Goal: Transaction & Acquisition: Book appointment/travel/reservation

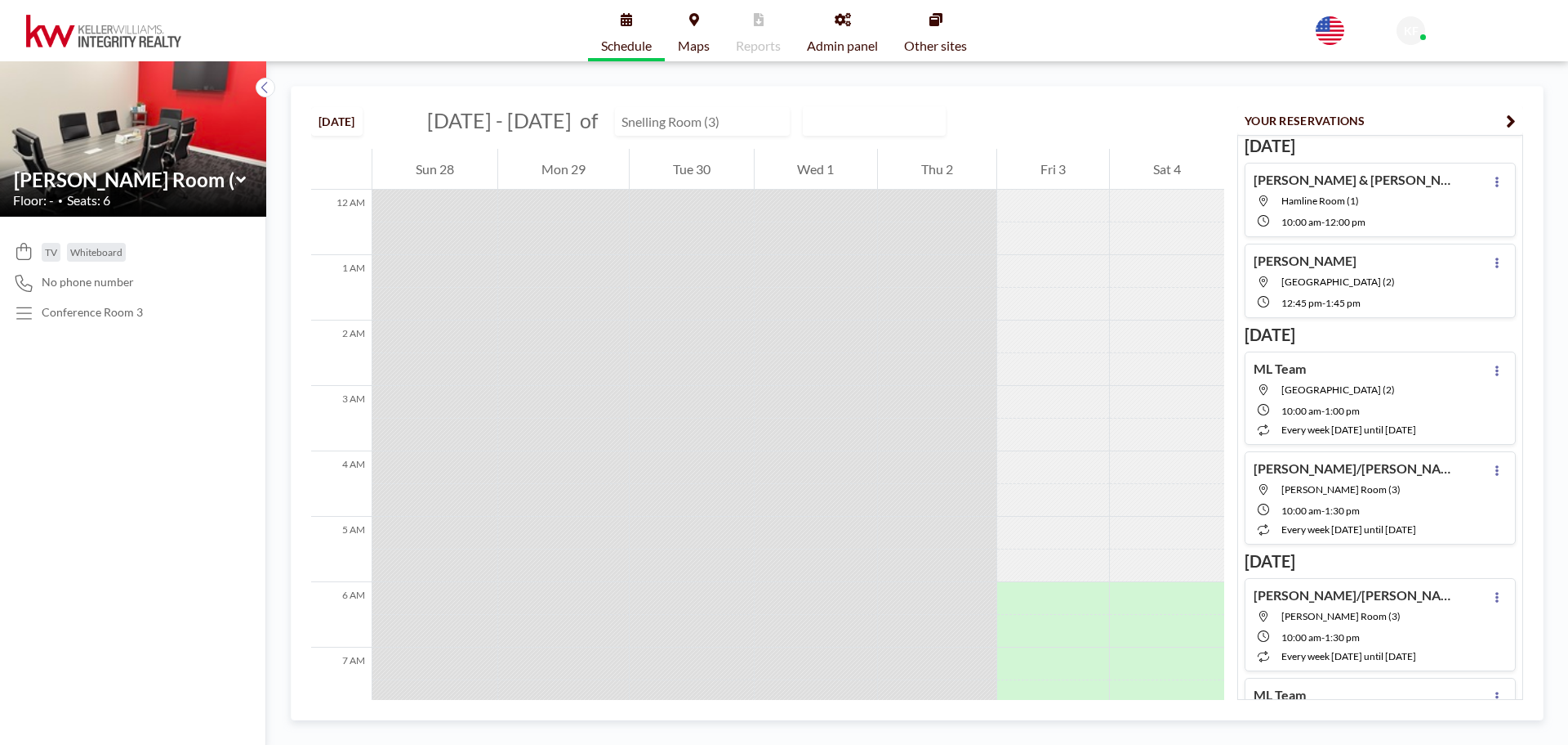
click at [682, 112] on input "text" at bounding box center [693, 121] width 157 height 27
type input "[GEOGRAPHIC_DATA] (2)"
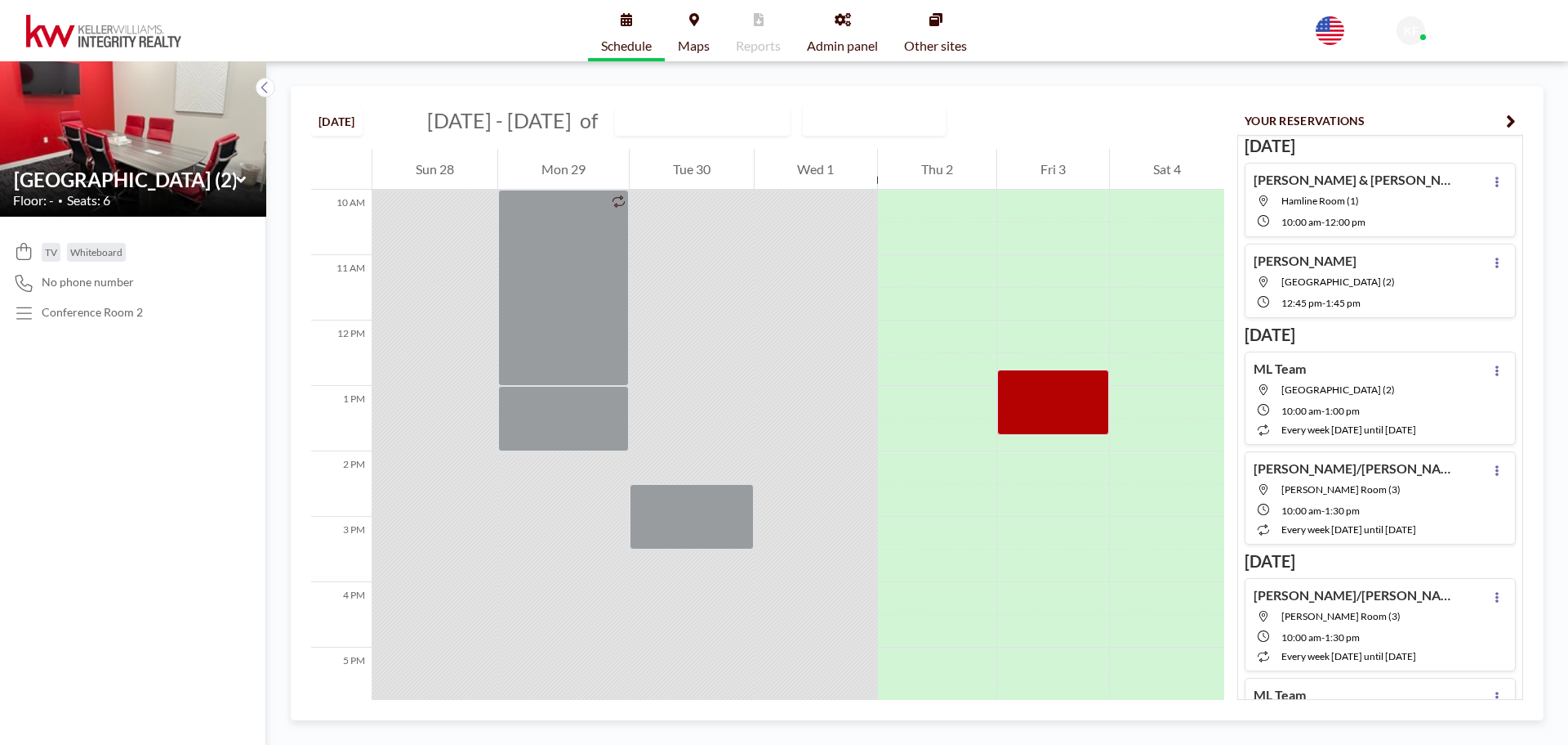
scroll to position [572, 0]
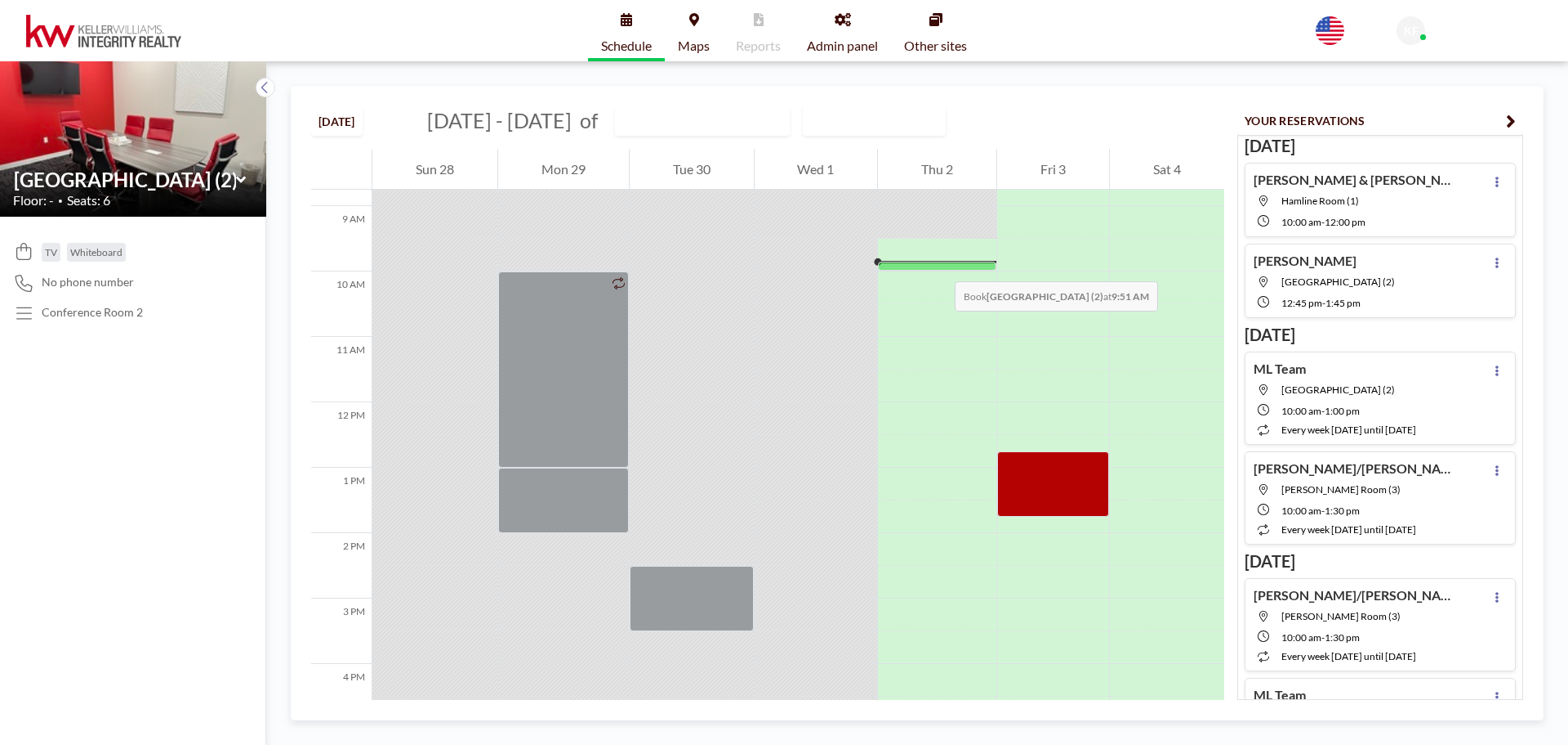
click at [939, 265] on div at bounding box center [938, 267] width 119 height 9
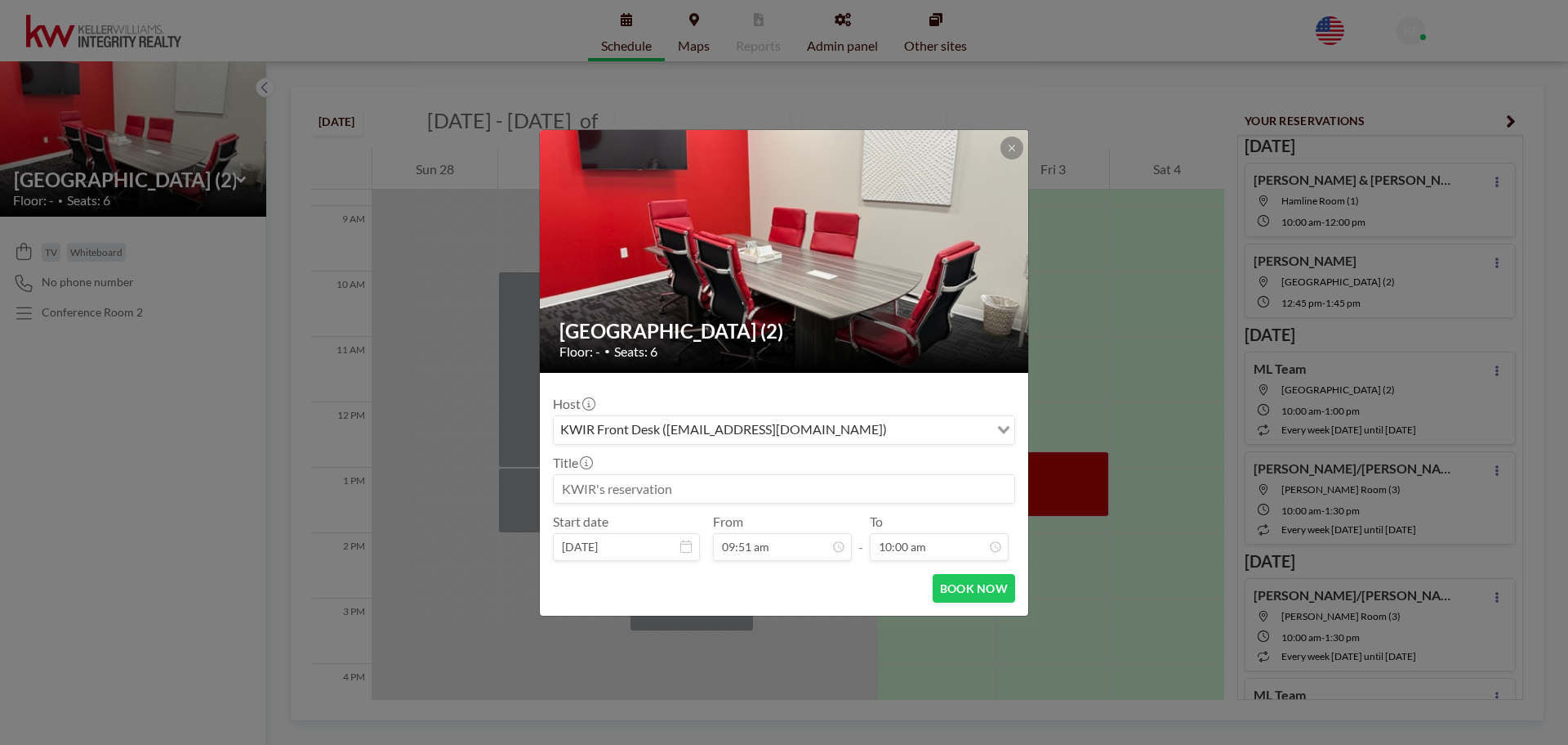
click at [728, 481] on input at bounding box center [784, 489] width 460 height 28
type input "[PERSON_NAME]"
click at [901, 550] on input "10:00 am" at bounding box center [940, 547] width 139 height 28
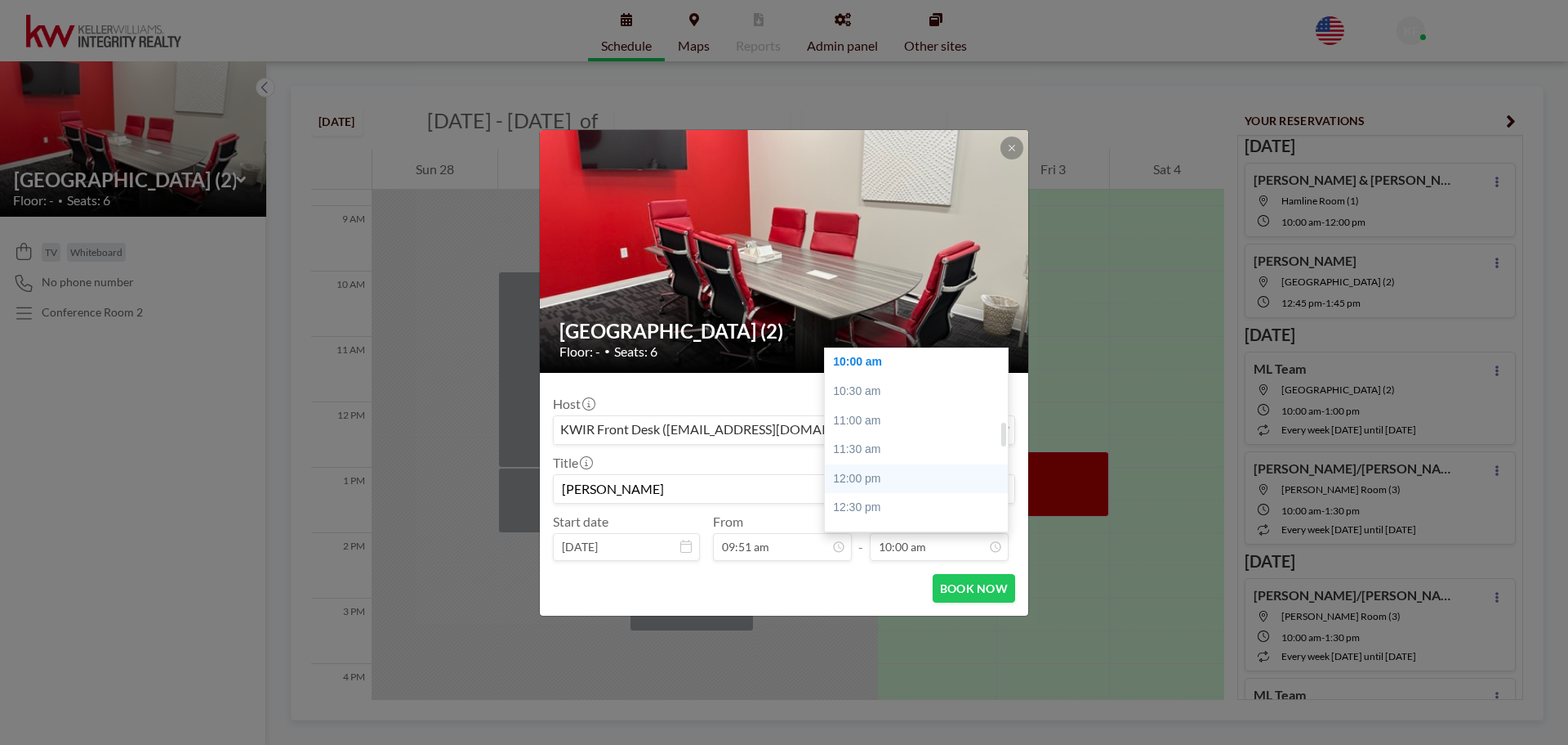
click at [852, 479] on div "12:00 pm" at bounding box center [921, 479] width 191 height 30
type input "12:00 pm"
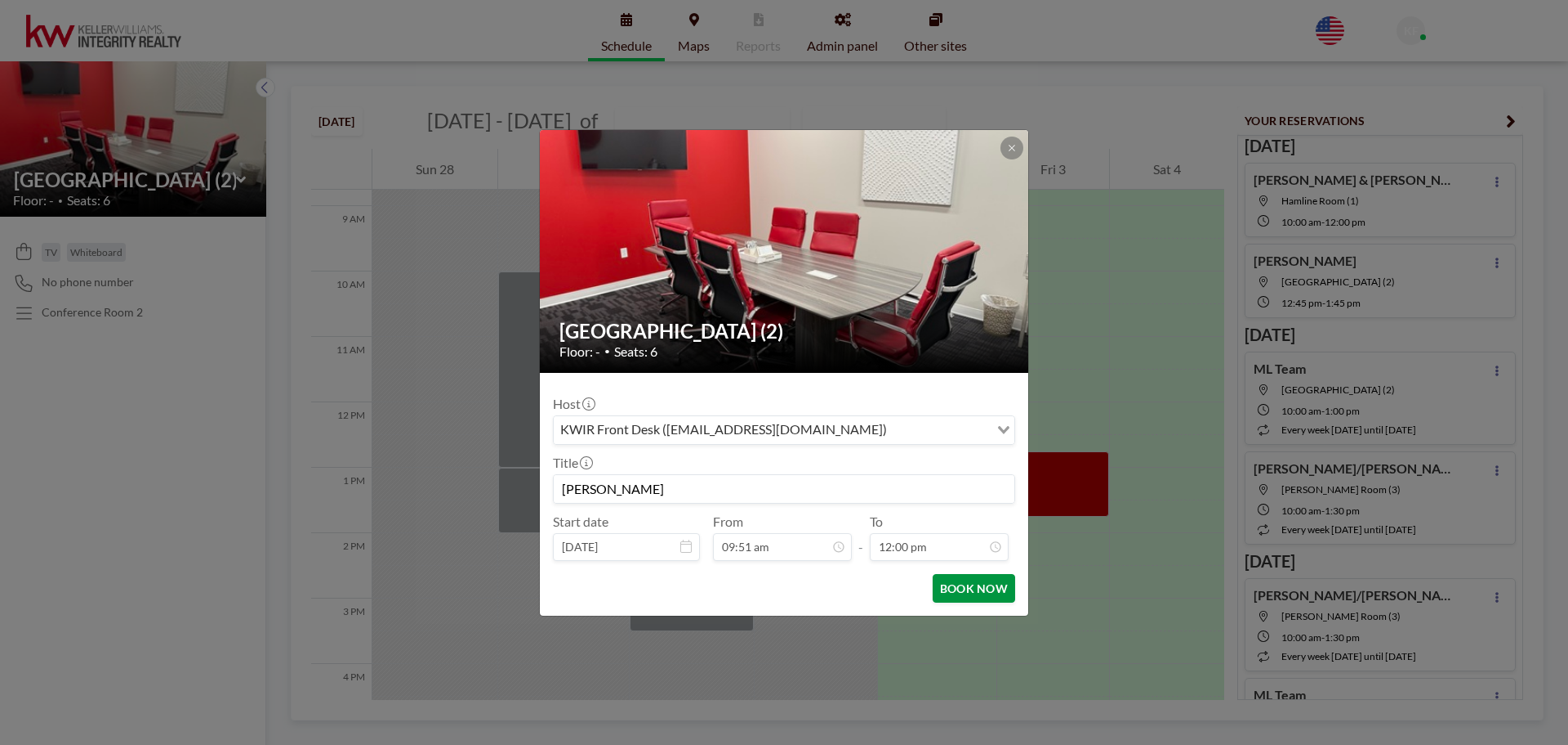
click at [959, 590] on button "BOOK NOW" at bounding box center [974, 588] width 83 height 29
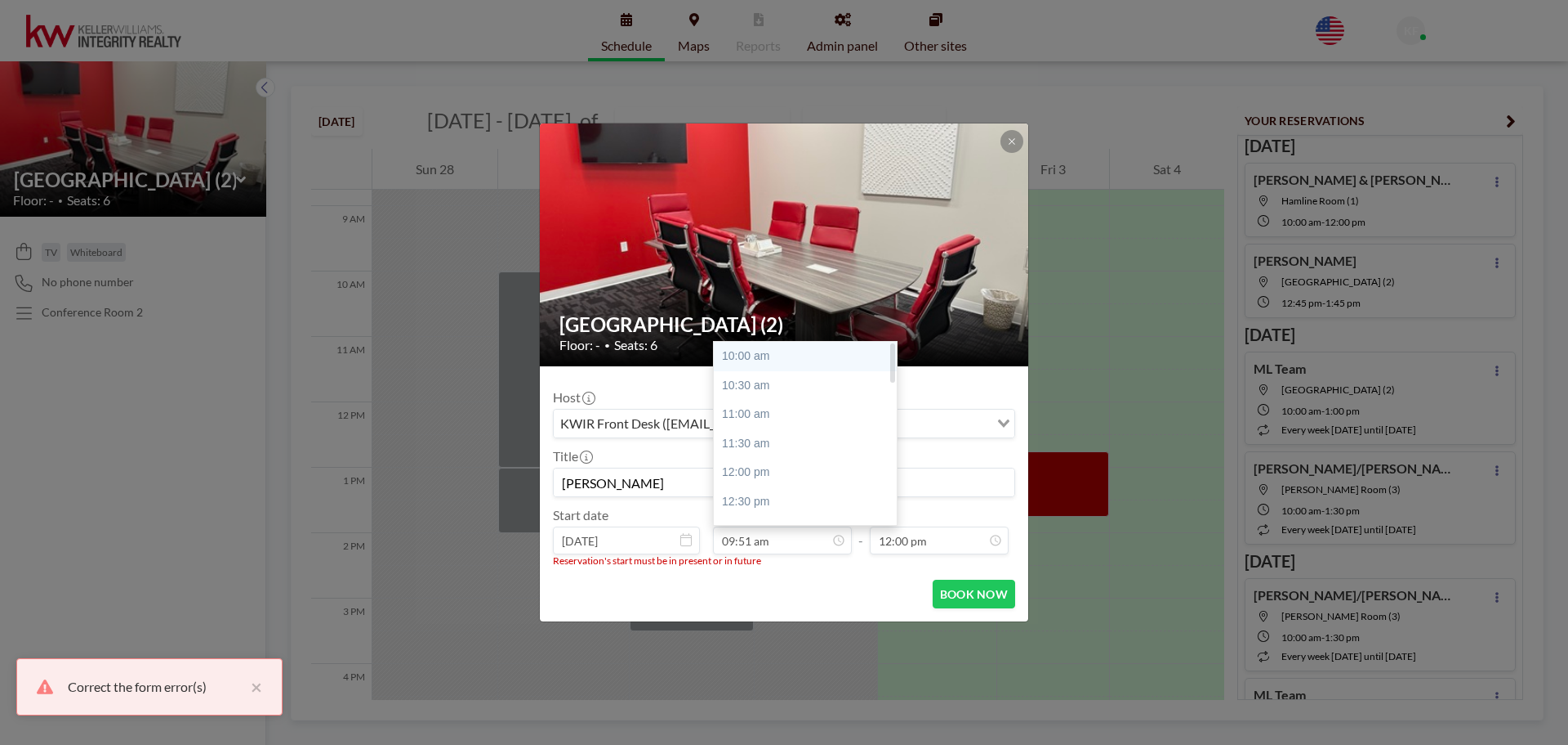
click at [750, 349] on div "10:00 am" at bounding box center [810, 357] width 191 height 30
type input "10:00 am"
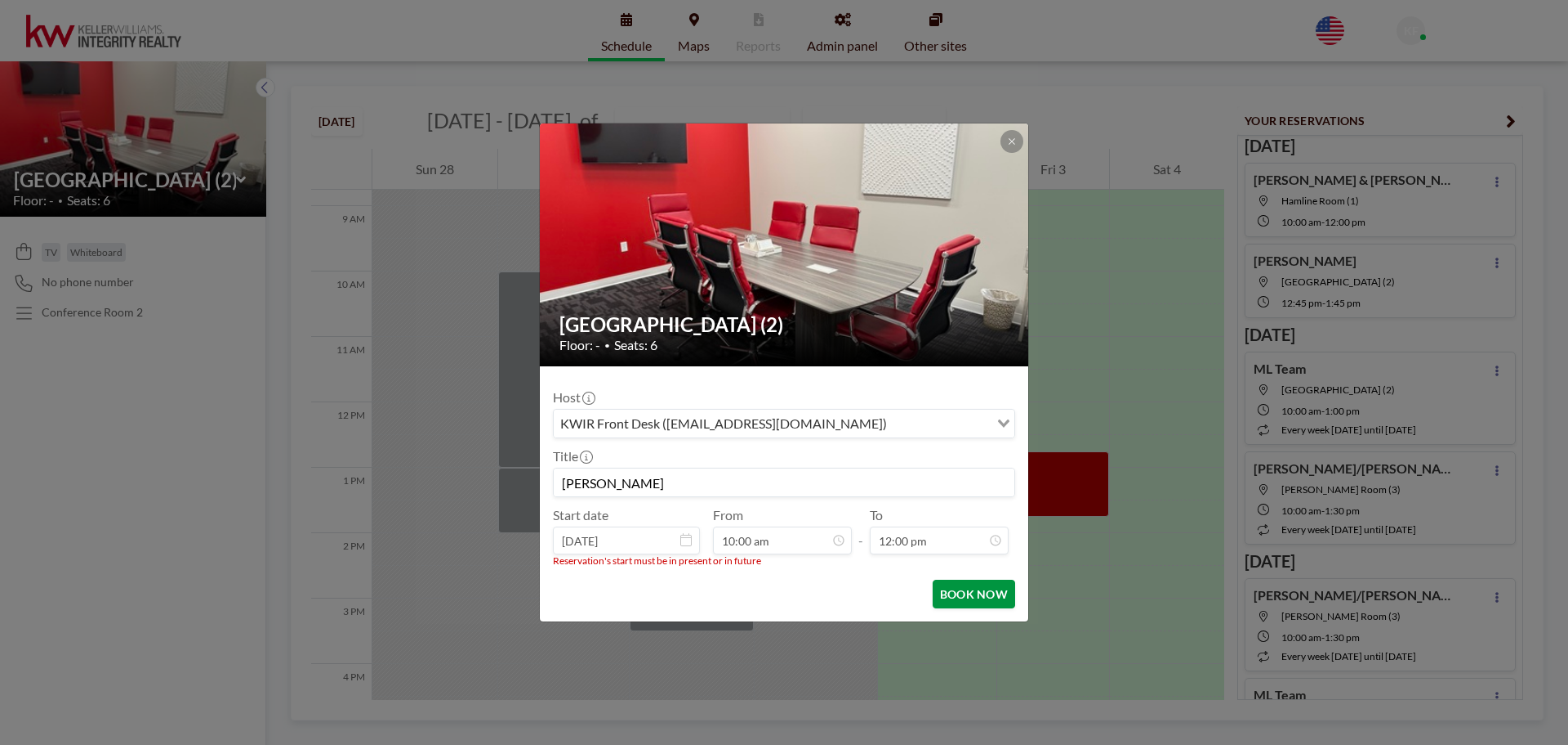
click at [962, 584] on button "BOOK NOW" at bounding box center [974, 594] width 83 height 29
